Goal: Information Seeking & Learning: Understand process/instructions

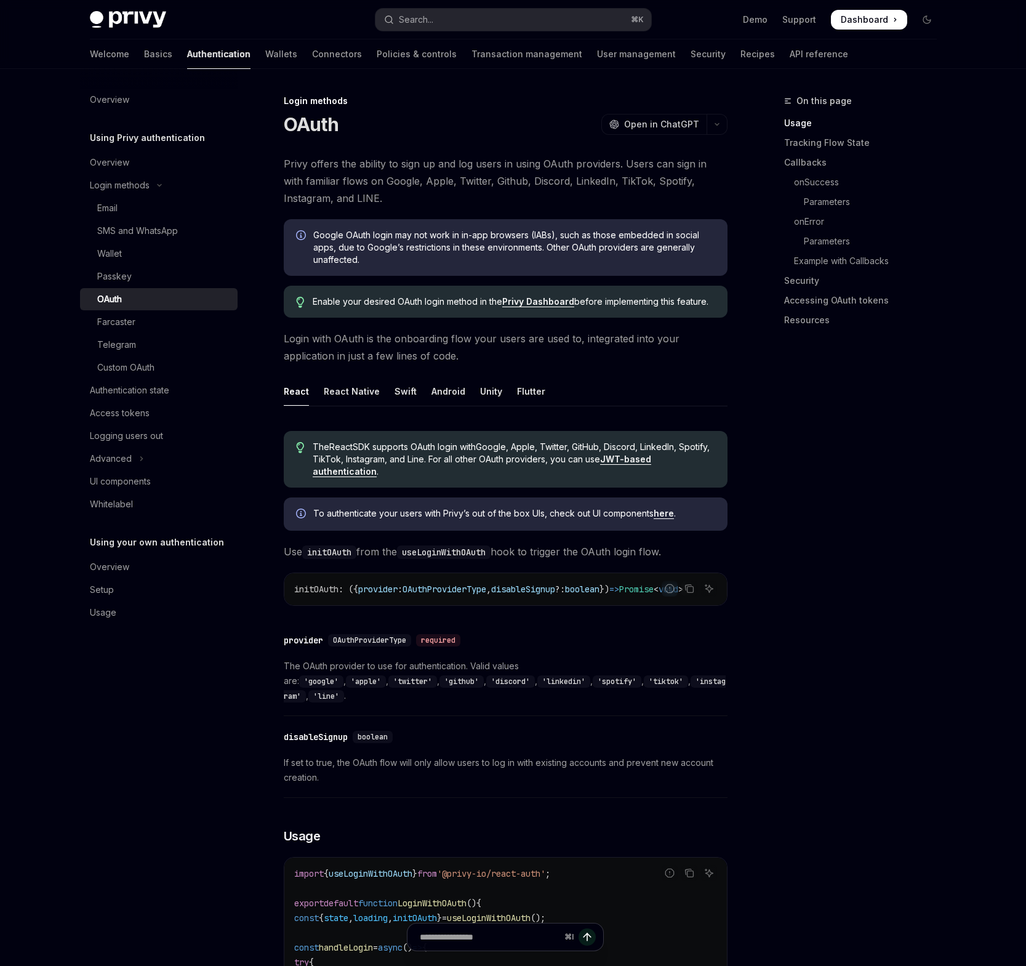
type textarea "*"
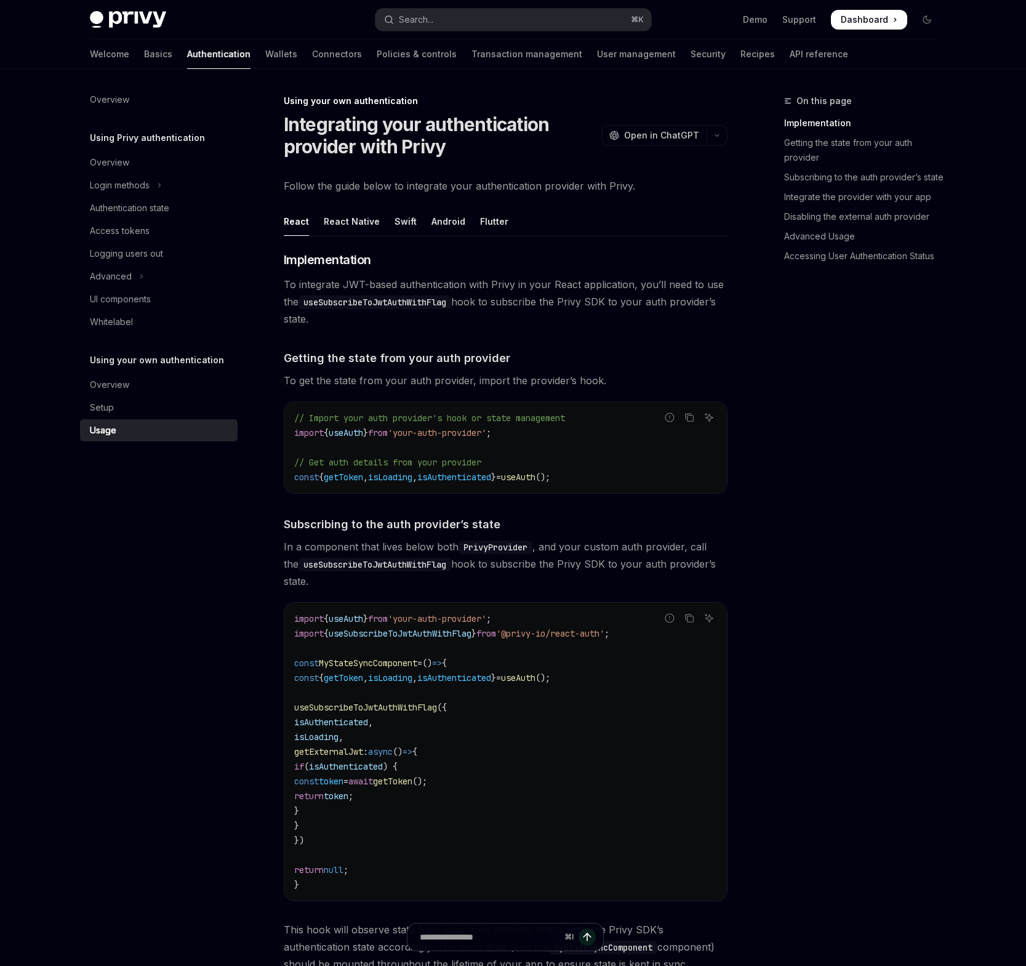
type textarea "*"
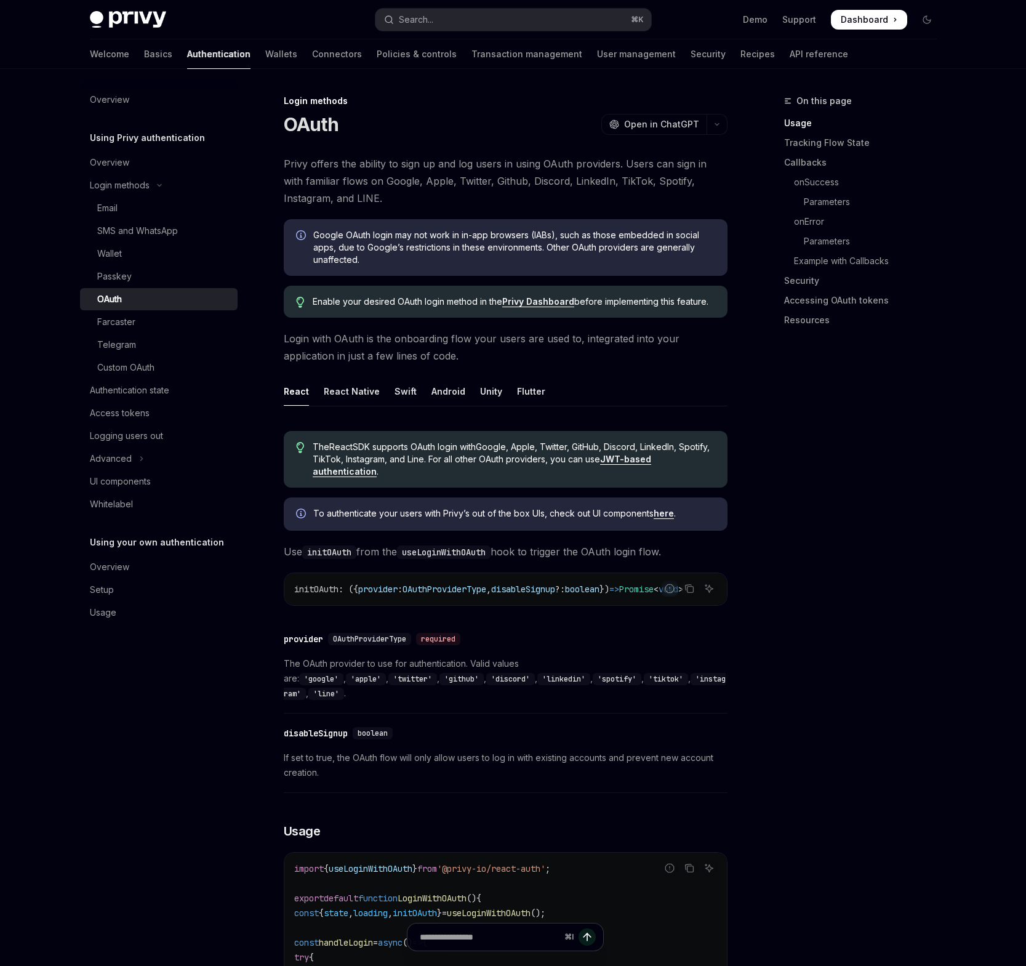
click at [555, 645] on div "​ provider OAuthProviderType required" at bounding box center [500, 639] width 432 height 15
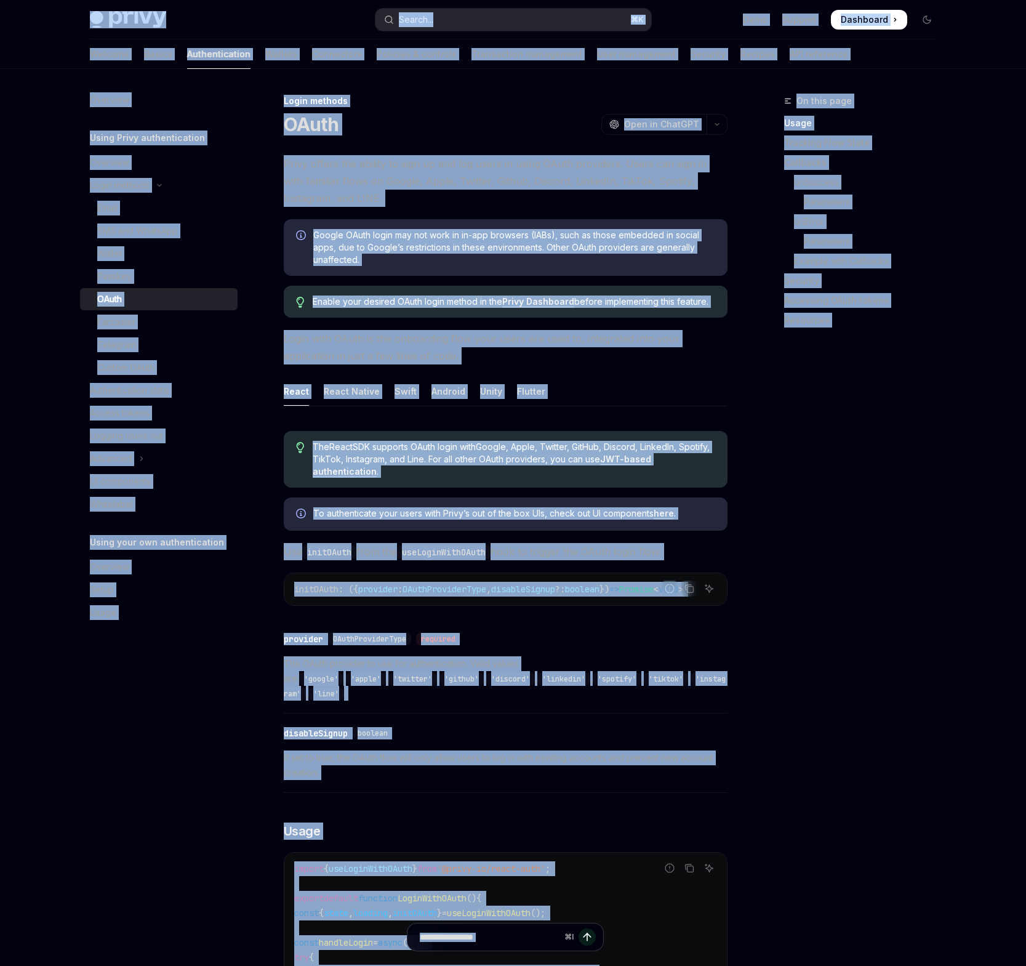
copy div "Lore ip dolo sitamet Conse Adip elit sedd Eiusmo... ⌘ T Inci Utlabor Etdolorem …"
click at [943, 94] on div "On this page" at bounding box center [865, 101] width 163 height 15
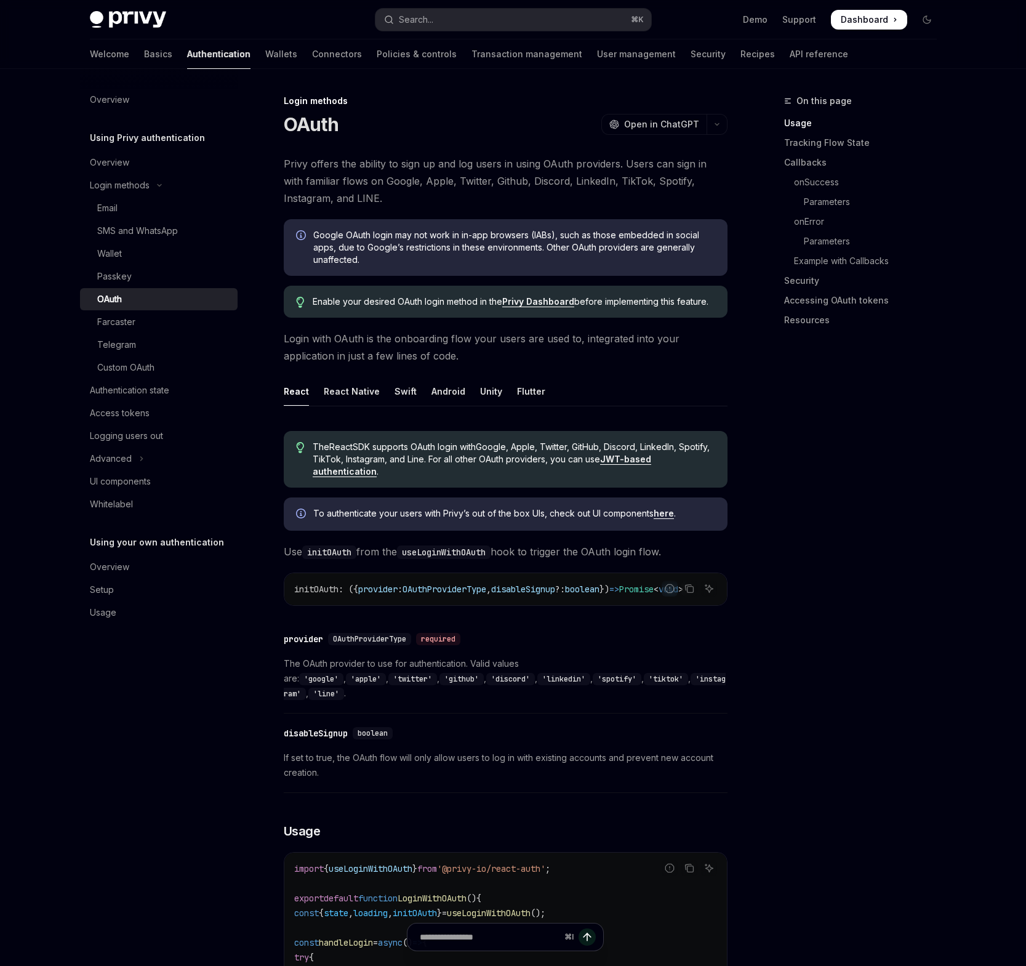
click at [884, 21] on span "Dashboard" at bounding box center [864, 20] width 47 height 12
